Goal: Complete application form

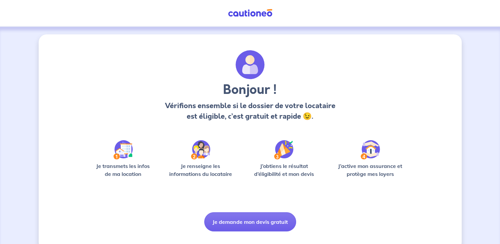
click at [122, 149] on img at bounding box center [122, 149] width 19 height 19
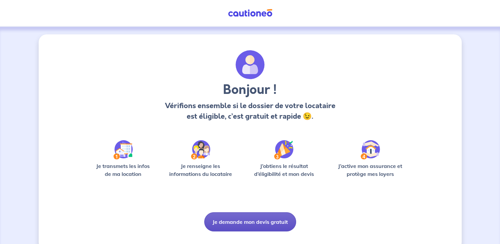
click at [229, 226] on button "Je demande mon devis gratuit" at bounding box center [250, 221] width 92 height 19
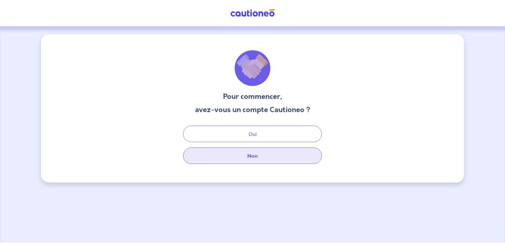
click at [242, 158] on button "Non" at bounding box center [252, 155] width 139 height 17
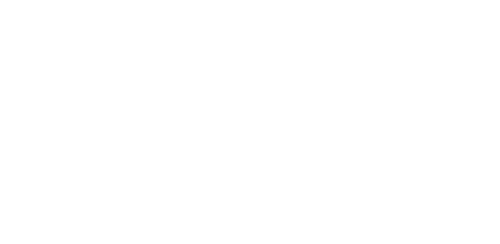
select select "FR"
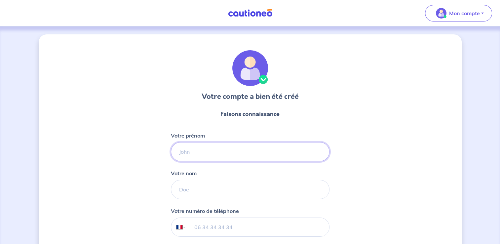
click at [197, 158] on input "Votre prénom" at bounding box center [250, 151] width 159 height 19
type input "[PERSON_NAME]"
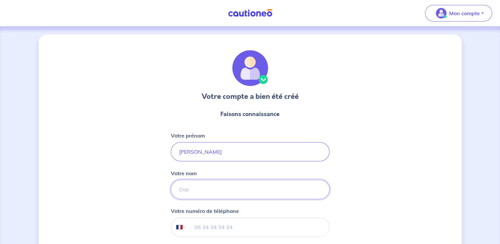
click at [200, 186] on input "Votre nom" at bounding box center [250, 189] width 159 height 19
type input "durivaud"
click at [206, 227] on input "tel" at bounding box center [257, 227] width 143 height 18
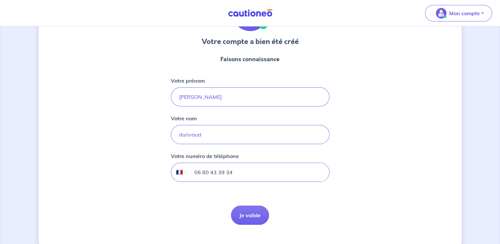
scroll to position [67, 0]
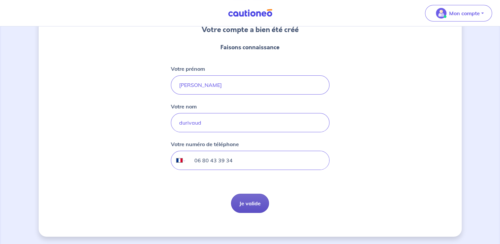
type input "06 80 43 39 34"
click at [250, 202] on button "Je valide" at bounding box center [250, 203] width 38 height 19
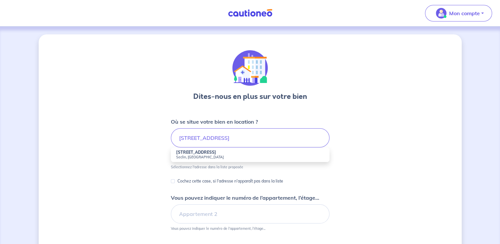
click at [230, 156] on small "Seclin, [GEOGRAPHIC_DATA]" at bounding box center [250, 157] width 148 height 5
type input "[STREET_ADDRESS]"
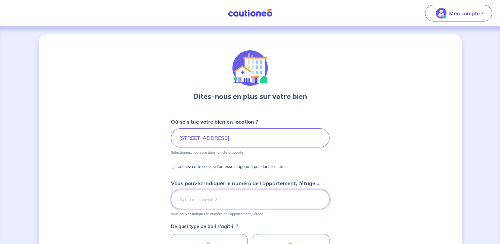
click at [207, 199] on input "Vous pouvez indiquer le numéro de l’appartement, l’étage..." at bounding box center [250, 199] width 159 height 19
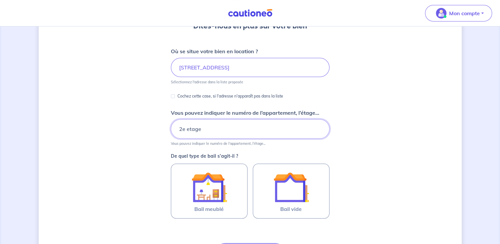
scroll to position [99, 0]
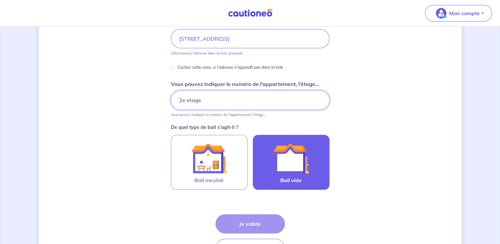
type input "2e etage"
click at [304, 173] on img at bounding box center [291, 158] width 36 height 36
click at [0, 0] on input "Bail vide" at bounding box center [0, 0] width 0 height 0
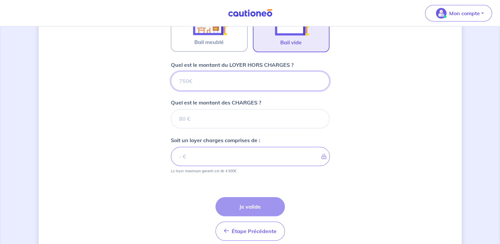
scroll to position [264, 0]
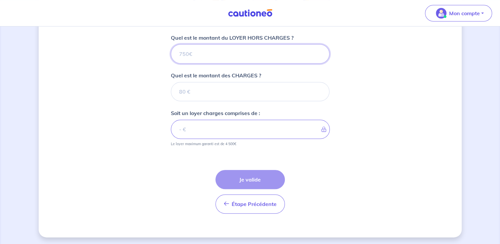
type input "7"
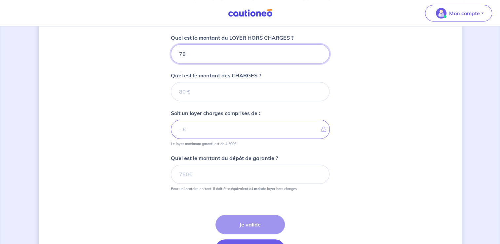
type input "782"
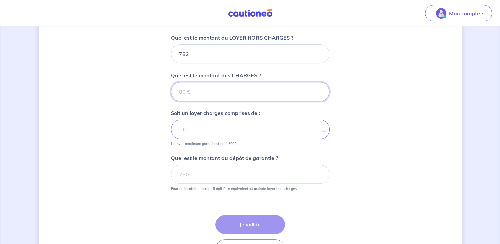
click at [197, 92] on input "Quel est le montant des CHARGES ?" at bounding box center [250, 91] width 159 height 19
type input "8"
type input "790"
type input "80"
type input "862"
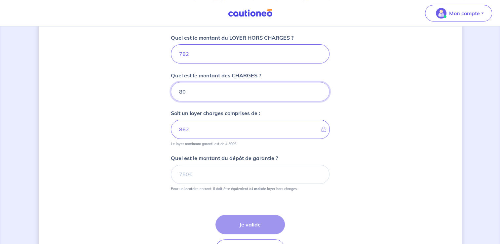
type input "80"
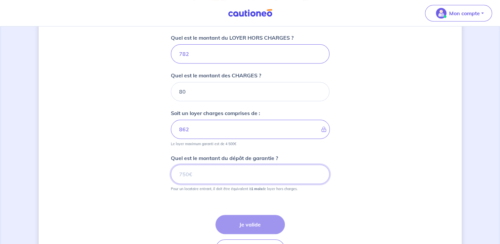
click at [203, 170] on input "Quel est le montant du dépôt de garantie ?" at bounding box center [250, 174] width 159 height 19
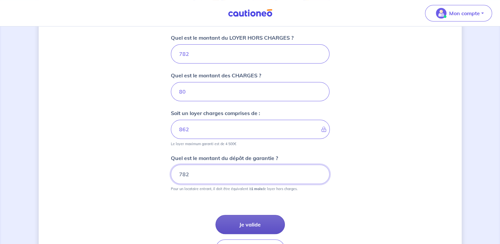
type input "782"
click at [243, 225] on button "Je valide" at bounding box center [249, 224] width 69 height 19
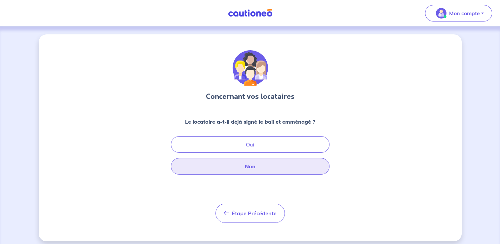
click at [244, 169] on button "Non" at bounding box center [250, 166] width 159 height 17
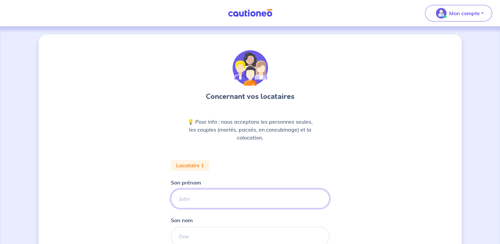
click at [220, 198] on input "Son prénom" at bounding box center [250, 198] width 159 height 19
type input "[PERSON_NAME]"
click at [171, 237] on input "Son nom" at bounding box center [250, 236] width 159 height 19
type input "[PERSON_NAME]"
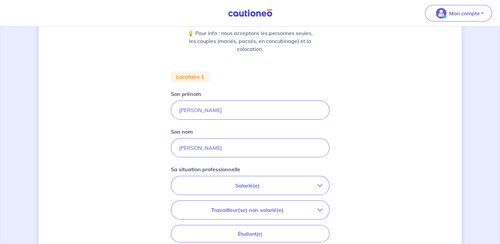
scroll to position [99, 0]
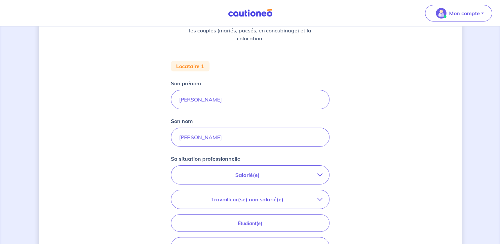
click at [250, 176] on p "Salarié(e)" at bounding box center [247, 175] width 139 height 8
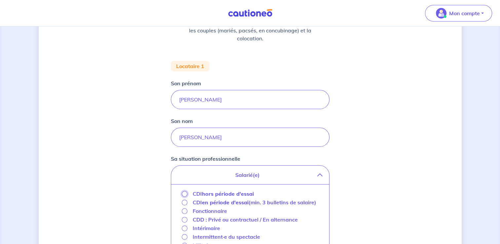
click at [186, 192] on input "CDI hors période d'essai" at bounding box center [185, 194] width 6 height 6
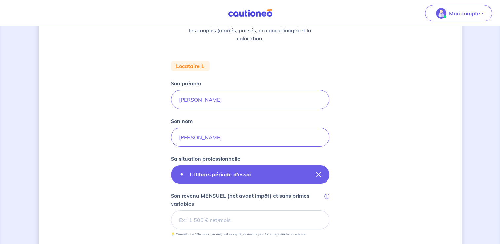
click at [316, 173] on icon "button" at bounding box center [318, 174] width 5 height 5
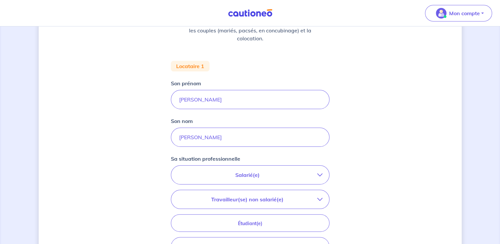
click at [270, 177] on p "Salarié(e)" at bounding box center [247, 175] width 139 height 8
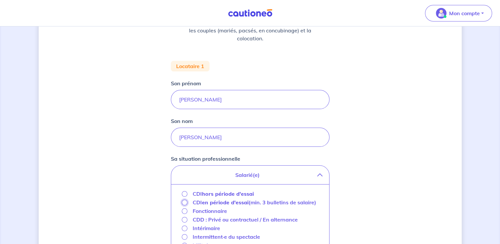
click at [184, 202] on input "CDI en période d'essai (min. 3 bulletins de salaire)" at bounding box center [185, 203] width 6 height 6
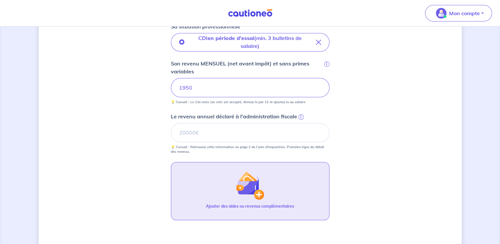
scroll to position [297, 0]
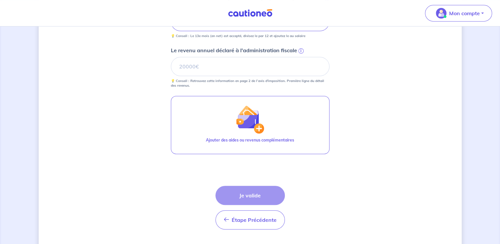
click at [250, 198] on div "Étape Précédente Précédent Je valide Je valide" at bounding box center [249, 208] width 69 height 44
click at [187, 71] on input "Le revenu annuel déclaré à l'administration fiscale i" at bounding box center [250, 66] width 159 height 19
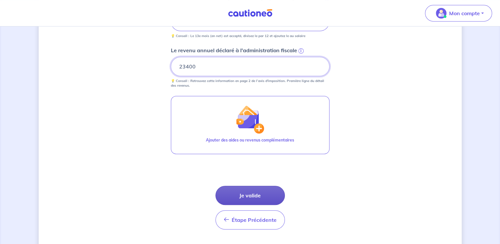
type input "23400"
click at [249, 195] on button "Je valide" at bounding box center [249, 195] width 69 height 19
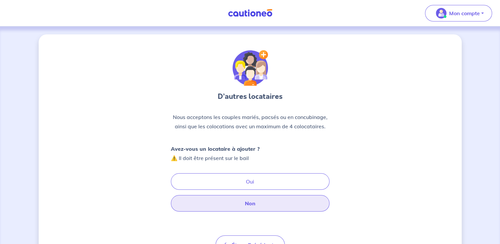
click at [249, 209] on button "Non" at bounding box center [250, 203] width 159 height 17
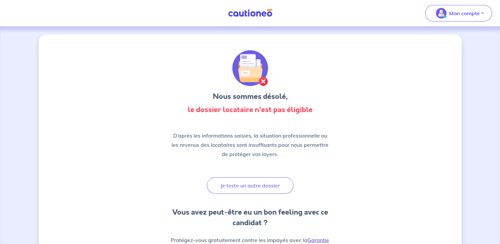
click at [325, 238] on link "Garantie Locataire" at bounding box center [283, 244] width 91 height 15
